Goal: Task Accomplishment & Management: Use online tool/utility

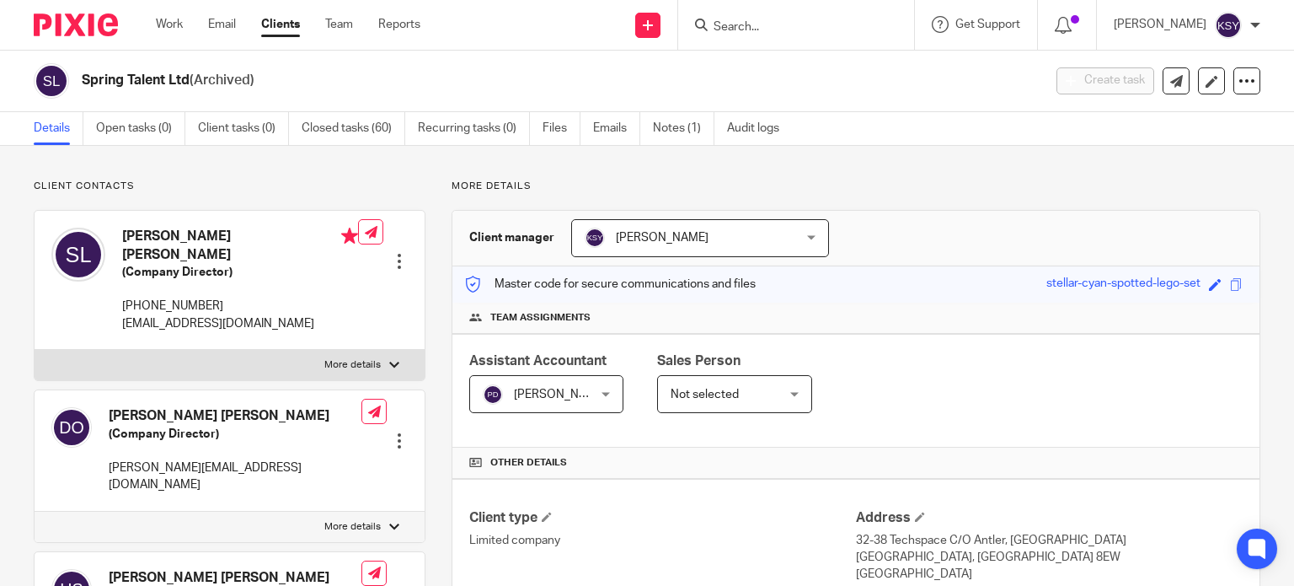
scroll to position [590, 0]
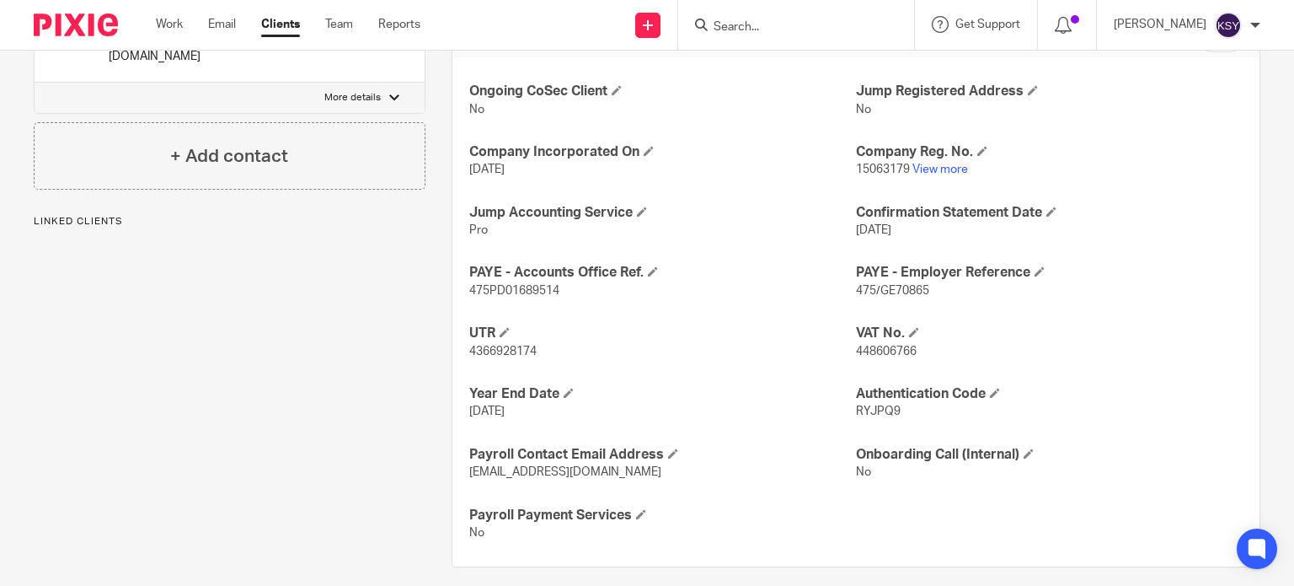
click at [868, 164] on div "Client type Limited company Address [STREET_ADDRESS] [GEOGRAPHIC_DATA], E1 8EW …" at bounding box center [855, 227] width 807 height 677
click at [871, 167] on span "15063179" at bounding box center [883, 169] width 54 height 12
drag, startPoint x: 871, startPoint y: 167, endPoint x: 860, endPoint y: 170, distance: 11.5
click at [860, 170] on span "15063179" at bounding box center [883, 169] width 54 height 12
click at [881, 417] on p "RYJPQ9" at bounding box center [1049, 411] width 387 height 17
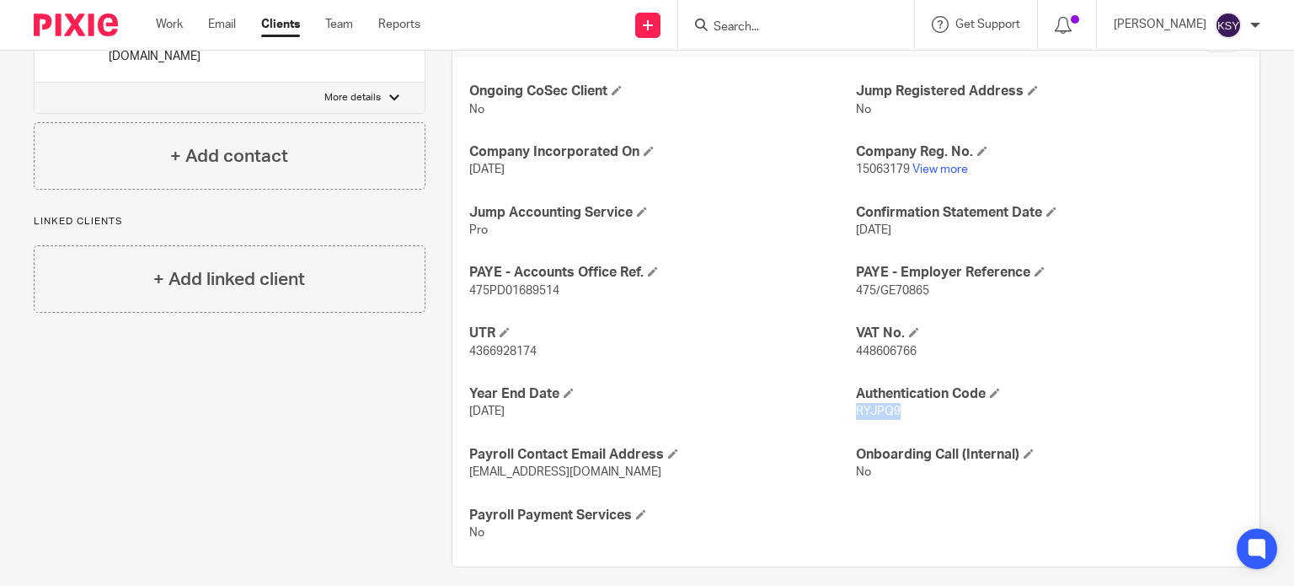
drag, startPoint x: 881, startPoint y: 417, endPoint x: 870, endPoint y: 411, distance: 13.2
click at [870, 411] on p "RYJPQ9" at bounding box center [1049, 411] width 387 height 17
copy span "RYJPQ9"
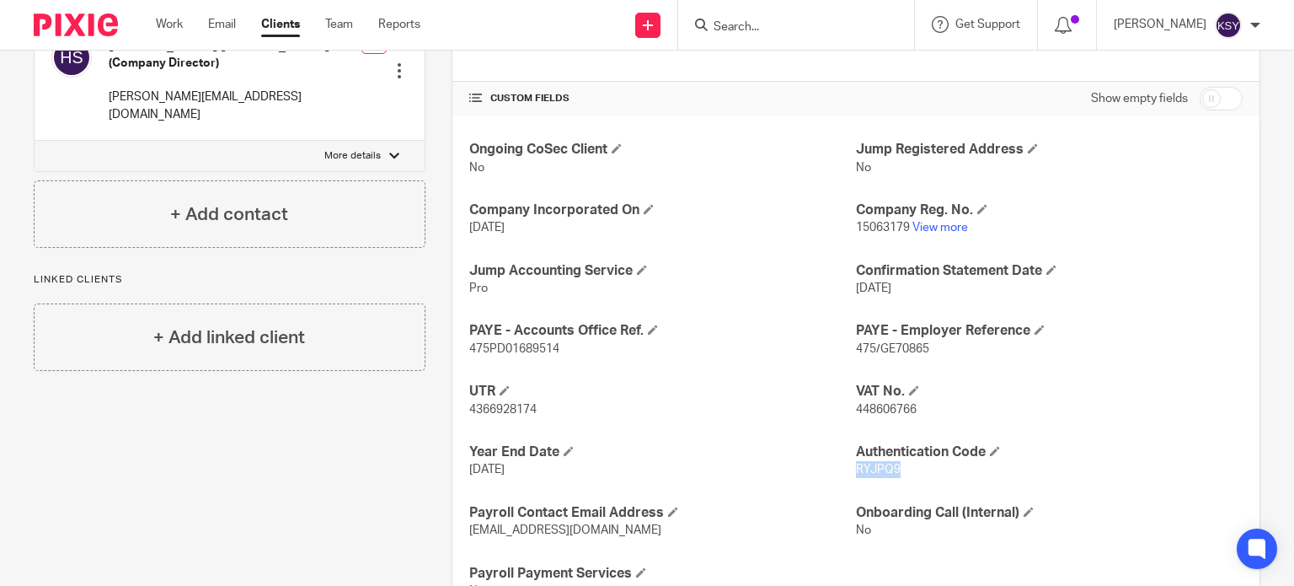
scroll to position [421, 0]
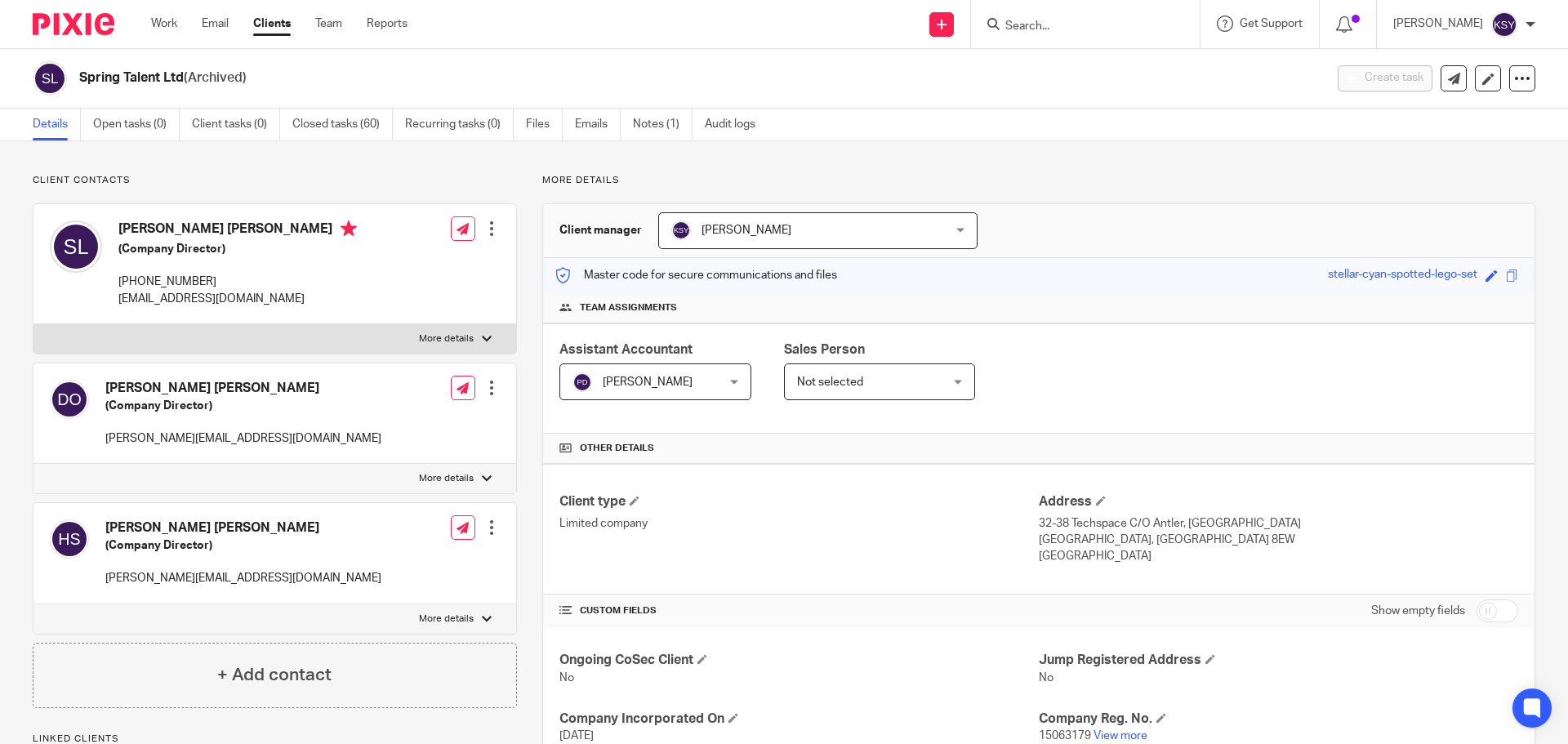
click at [196, 282] on p "[PHONE_NUMBER]" at bounding box center [237, 281] width 238 height 16
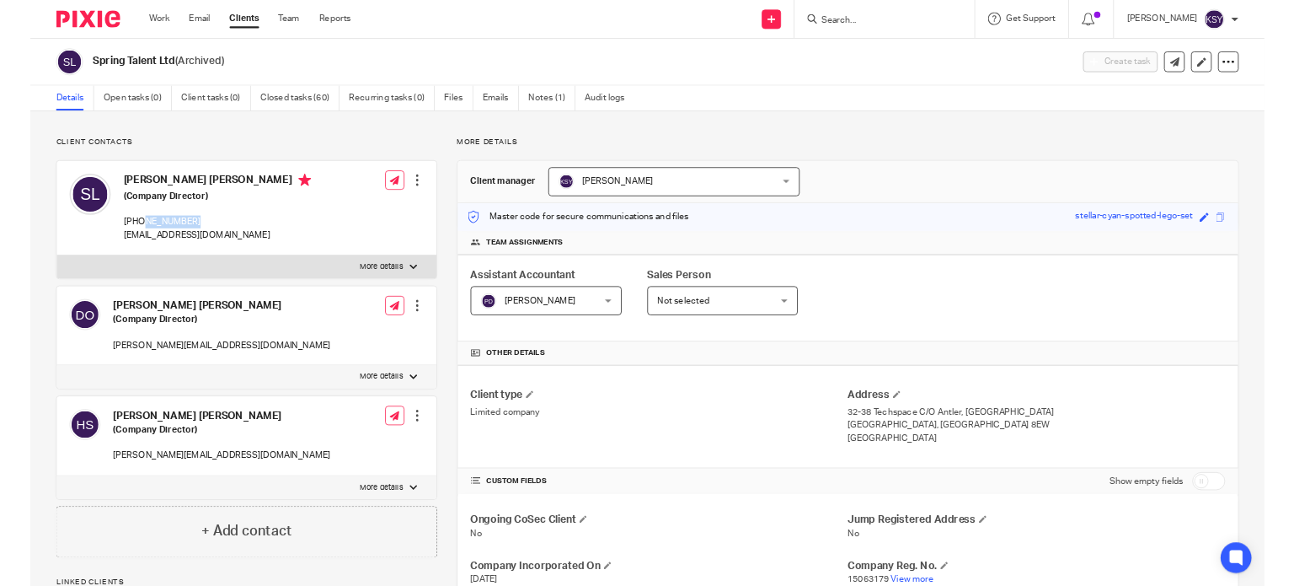
scroll to position [421, 0]
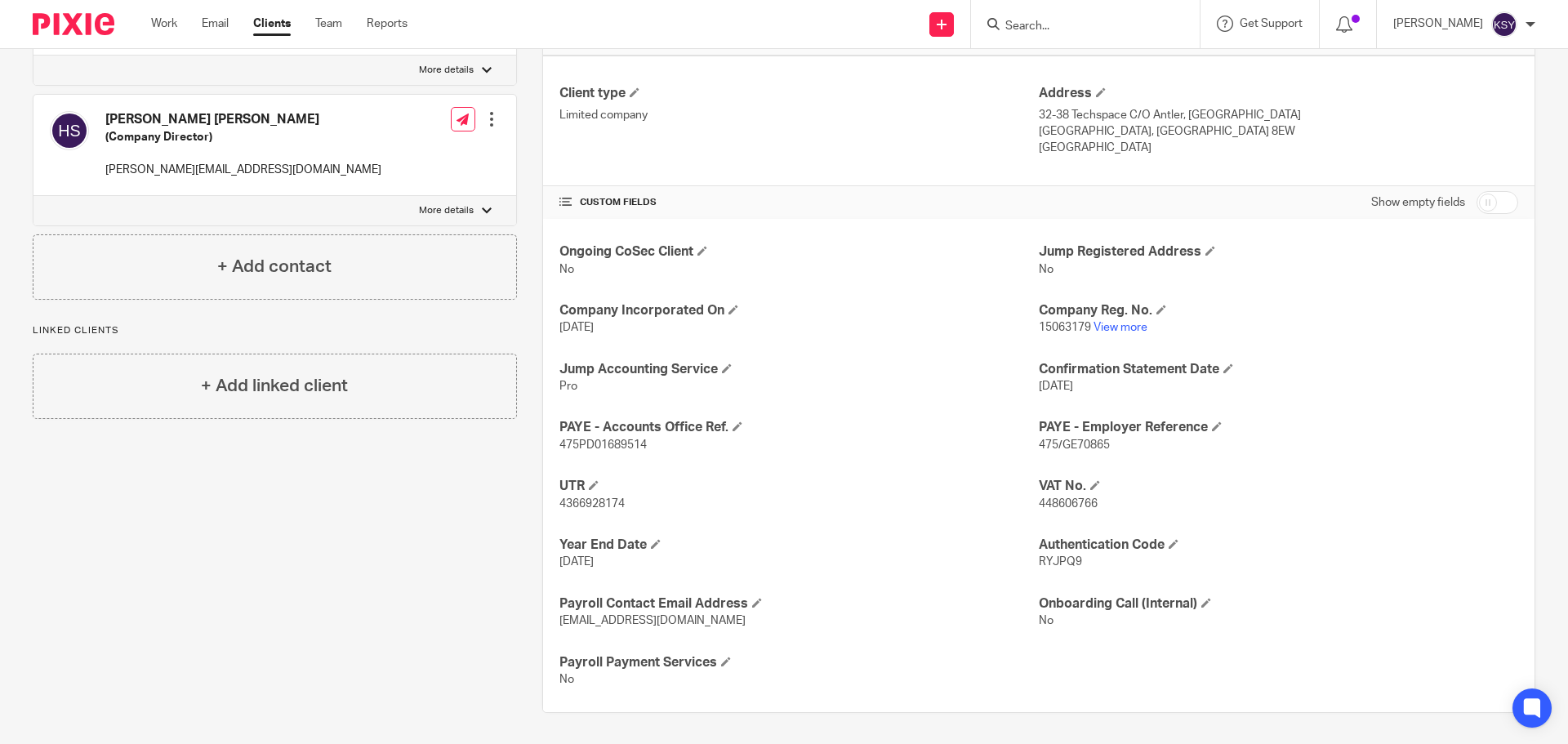
click at [1063, 325] on span "15063179" at bounding box center [1065, 327] width 52 height 12
drag, startPoint x: 1063, startPoint y: 325, endPoint x: 1035, endPoint y: 328, distance: 28.2
click at [1039, 328] on span "15063179" at bounding box center [1065, 327] width 52 height 12
copy span "15063179"
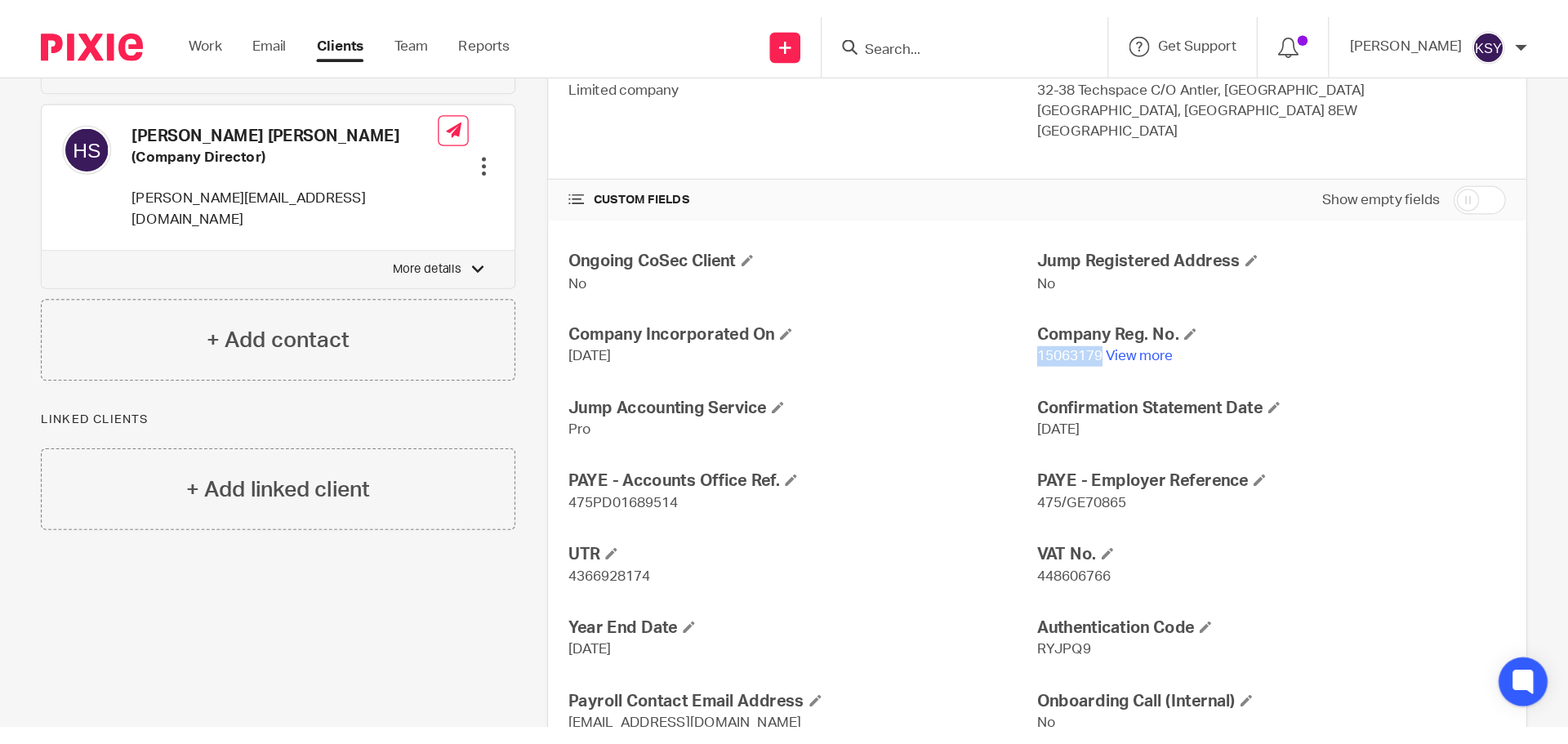
scroll to position [490, 0]
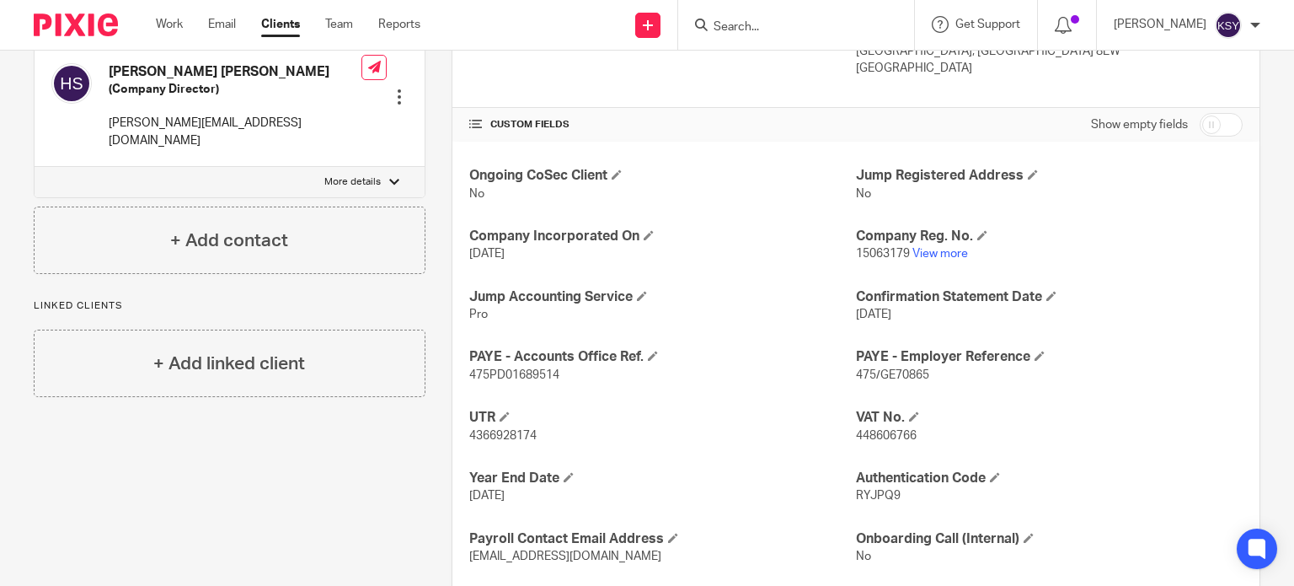
click at [871, 495] on span "RYJPQ9" at bounding box center [878, 496] width 45 height 12
copy span "RYJPQ9"
click at [889, 253] on span "15063179" at bounding box center [883, 254] width 54 height 12
drag, startPoint x: 889, startPoint y: 253, endPoint x: 855, endPoint y: 247, distance: 34.2
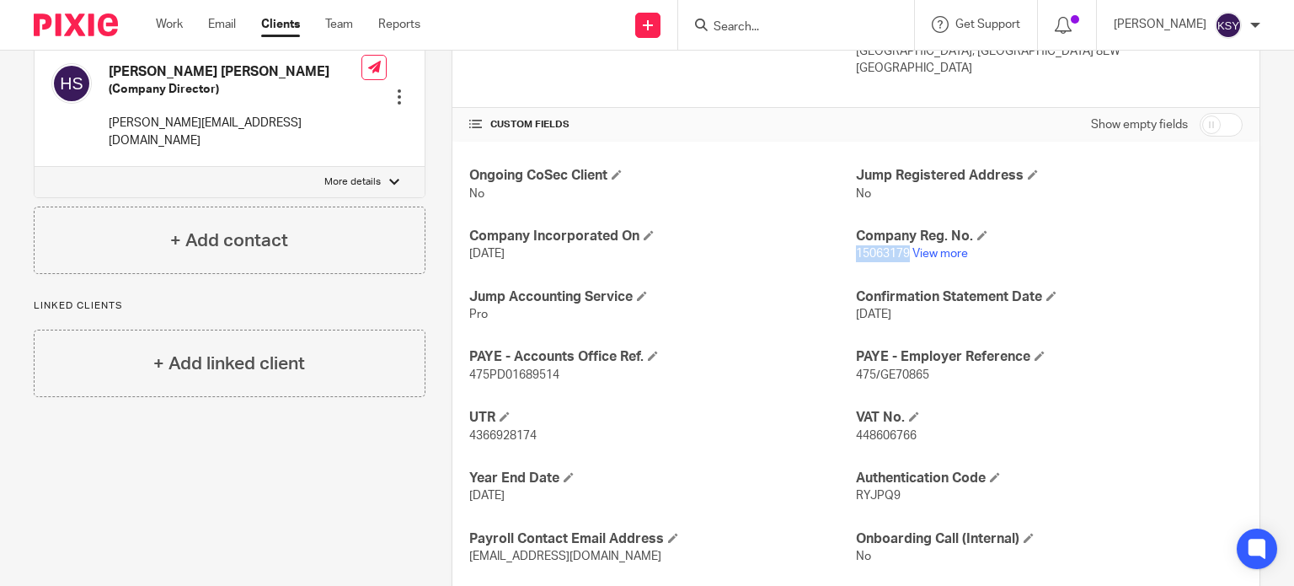
click at [856, 248] on span "15063179" at bounding box center [883, 254] width 54 height 12
copy span "15063179"
click at [863, 491] on span "RYJPQ9" at bounding box center [878, 496] width 45 height 12
drag, startPoint x: 863, startPoint y: 491, endPoint x: 850, endPoint y: 488, distance: 13.1
click at [856, 490] on span "RYJPQ9" at bounding box center [878, 496] width 45 height 12
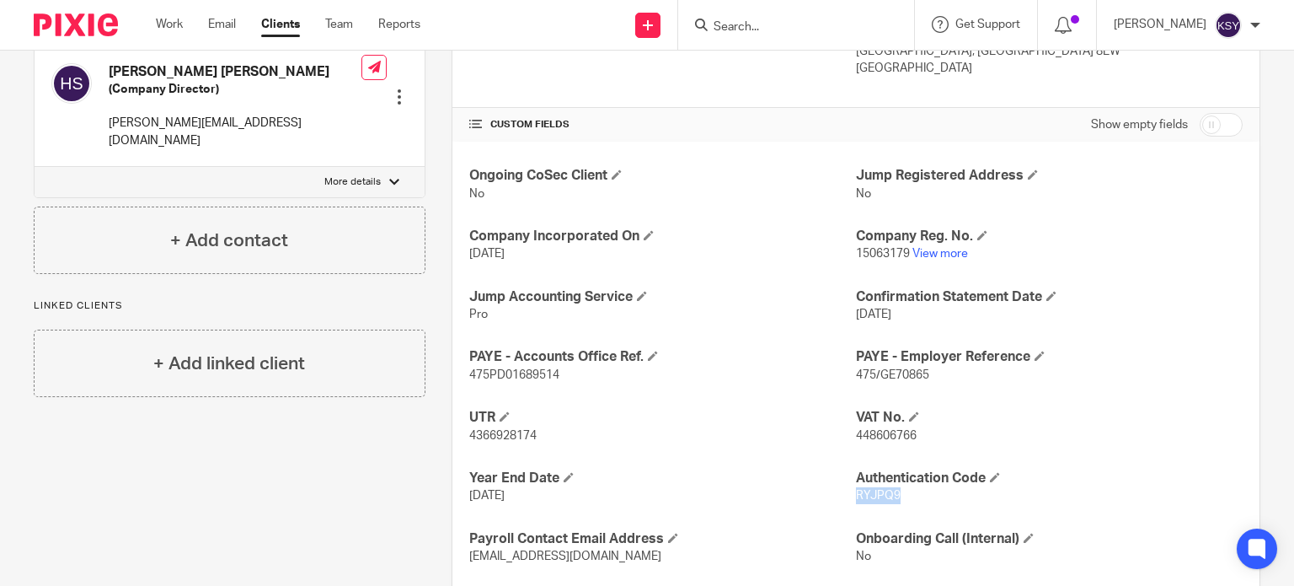
copy span "RYJPQ9"
click at [101, 414] on div "Client contacts David Michael Owen (Company Director) dave@dittotalent.com Edit…" at bounding box center [217, 162] width 418 height 977
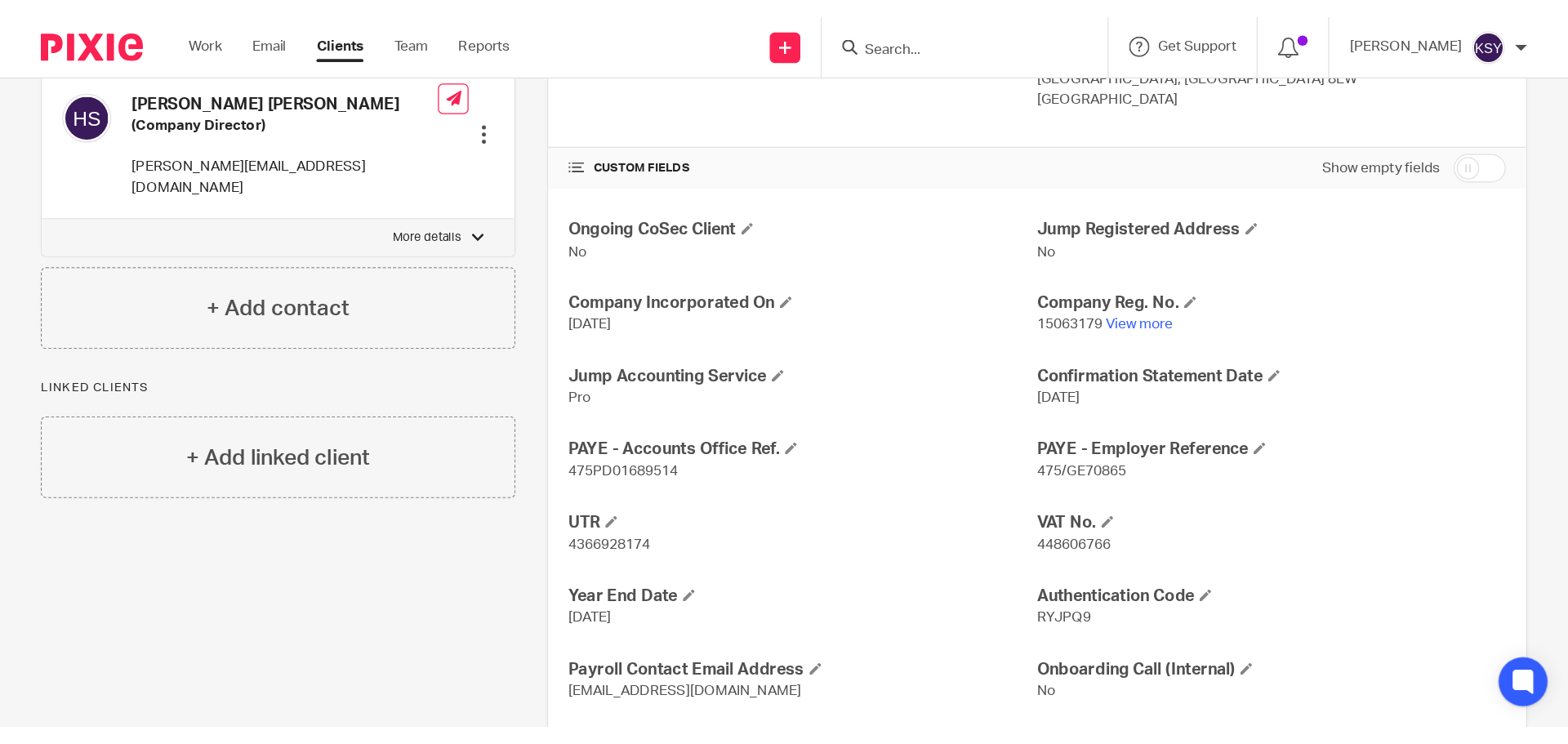
scroll to position [410, 0]
